Goal: Find specific page/section: Find specific page/section

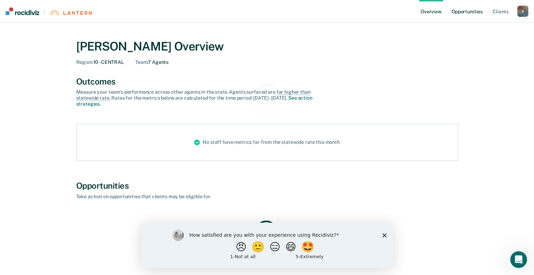
click at [466, 13] on link "Opportunities" at bounding box center [467, 11] width 34 height 22
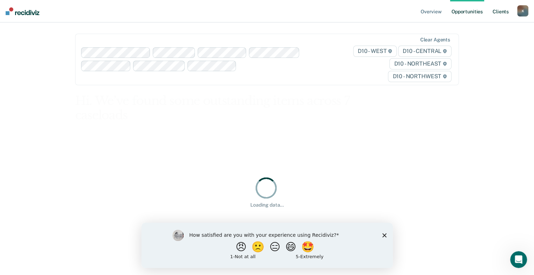
click at [497, 13] on link "Client s" at bounding box center [500, 11] width 19 height 22
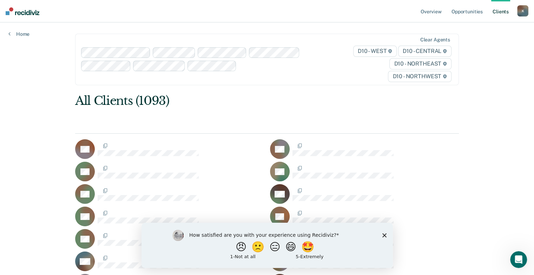
scroll to position [105, 0]
